Goal: Task Accomplishment & Management: Use online tool/utility

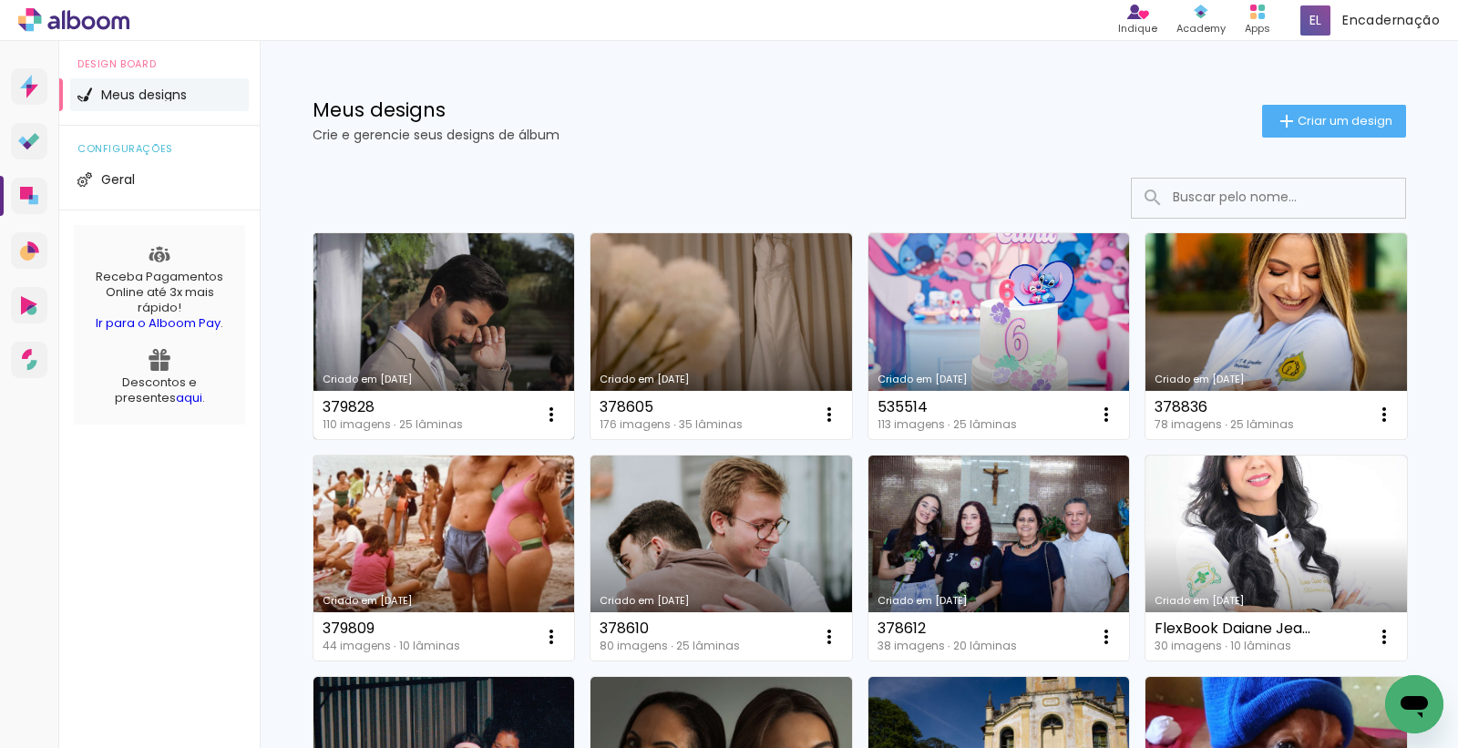
click at [470, 296] on link "Criado em 25/08/25" at bounding box center [443, 336] width 261 height 206
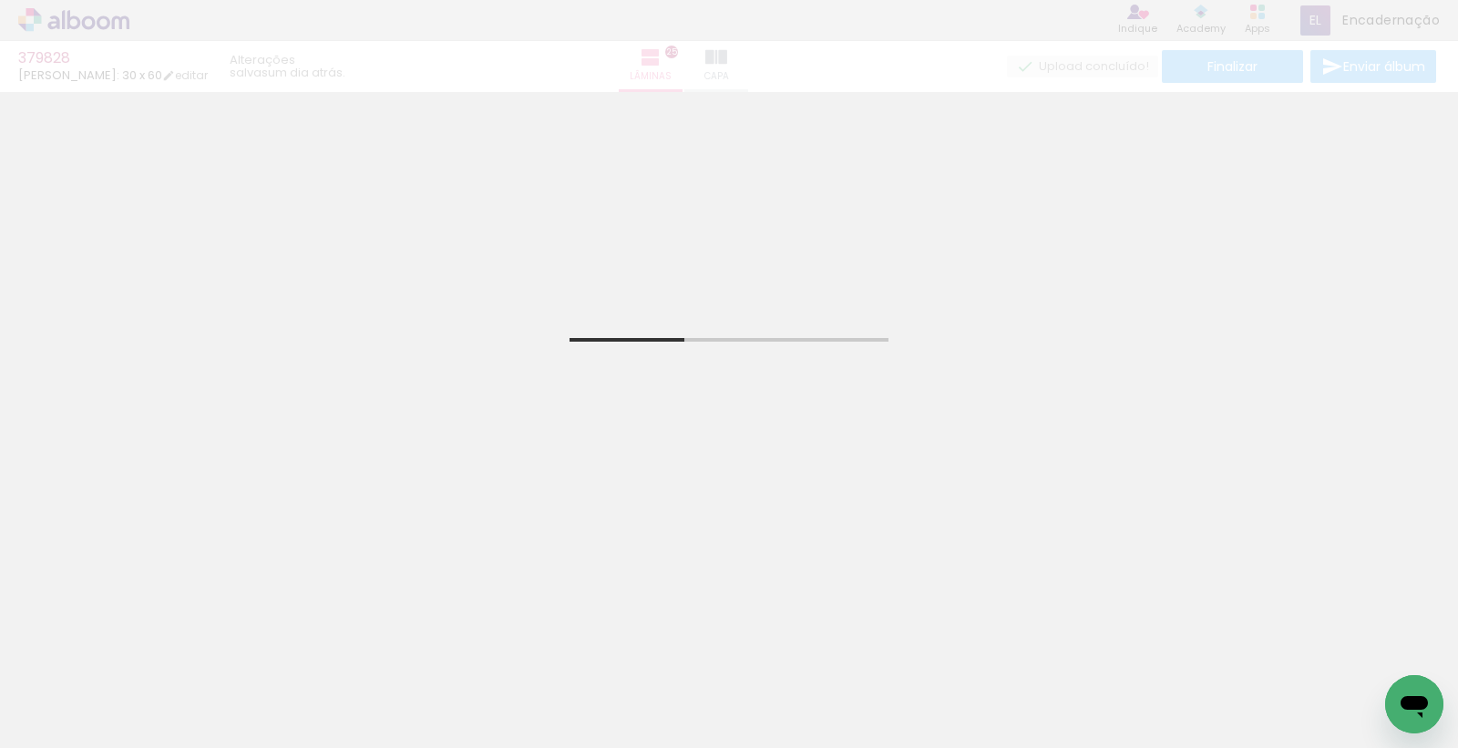
click at [52, 693] on input "Todas as fotos" at bounding box center [50, 692] width 69 height 15
click at [0, 0] on slot "Não utilizadas" at bounding box center [0, 0] width 0 height 0
type input "Não utilizadas"
